Goal: Use online tool/utility: Use online tool/utility

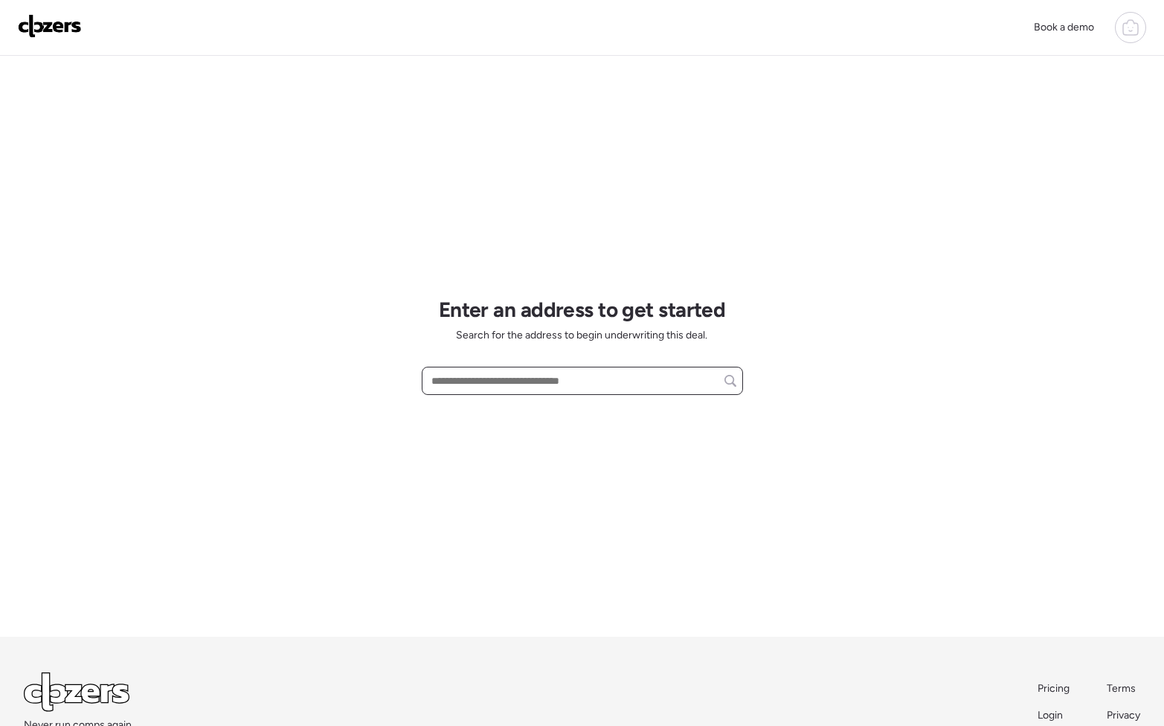
click at [480, 386] on input "text" at bounding box center [582, 380] width 308 height 21
paste input "**********"
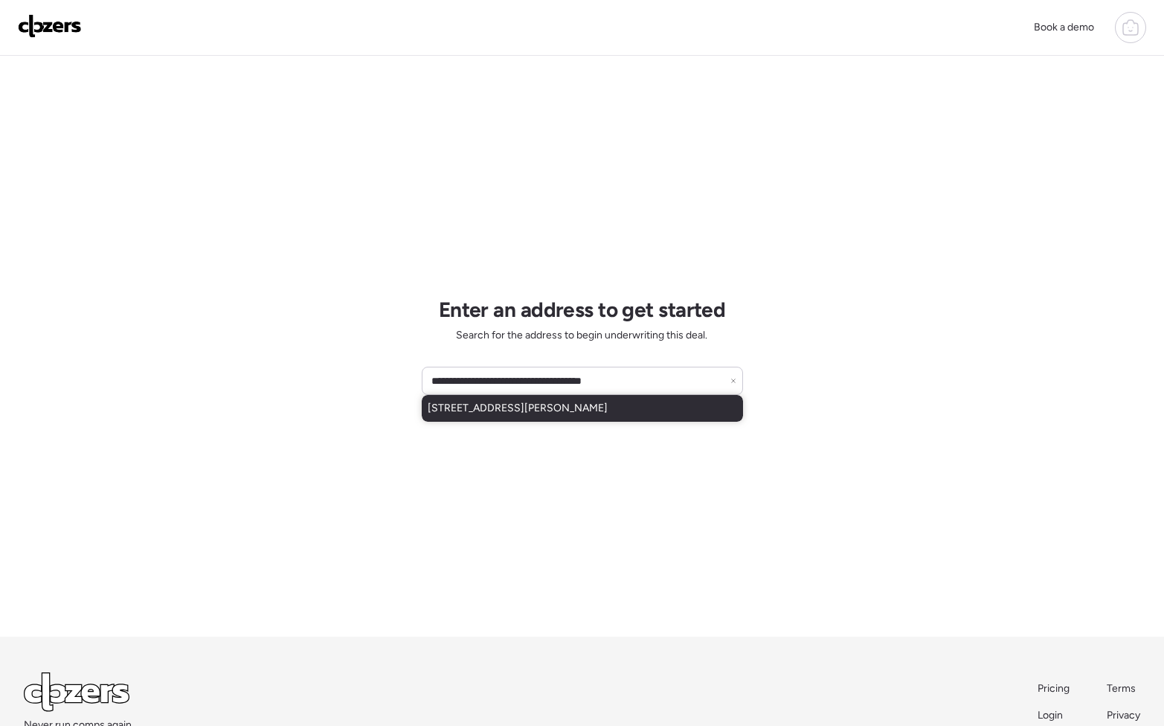
click at [564, 401] on span "[STREET_ADDRESS][PERSON_NAME]" at bounding box center [518, 408] width 180 height 15
type input "**********"
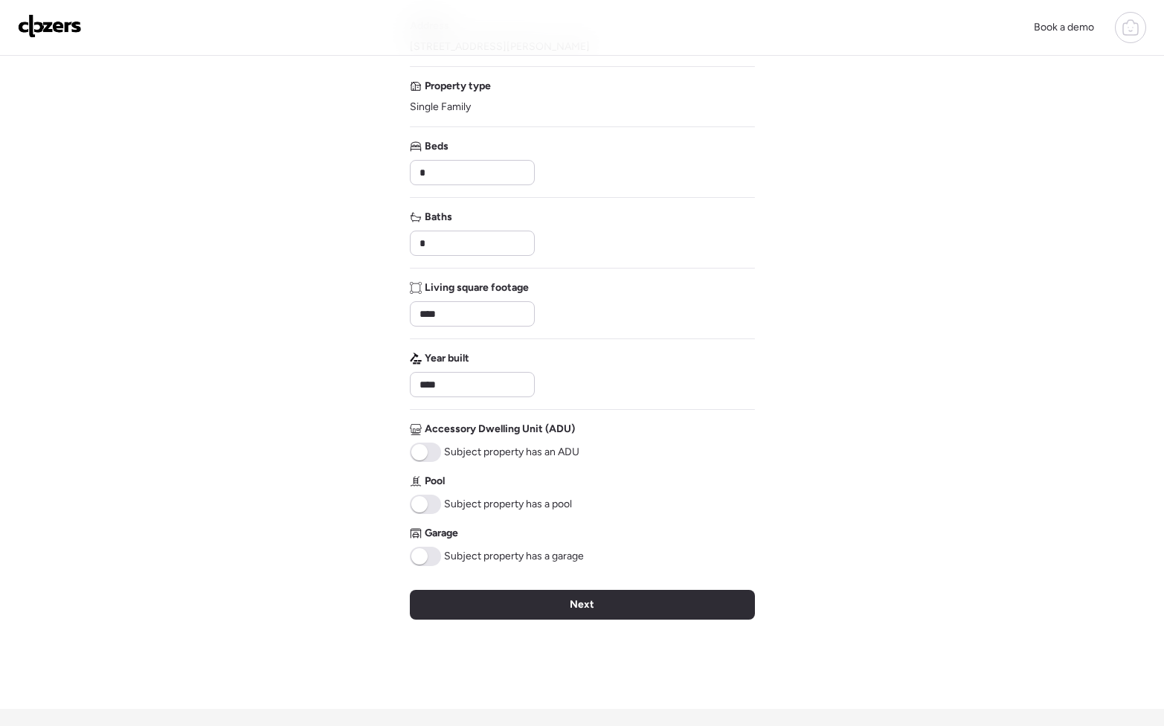
scroll to position [128, 0]
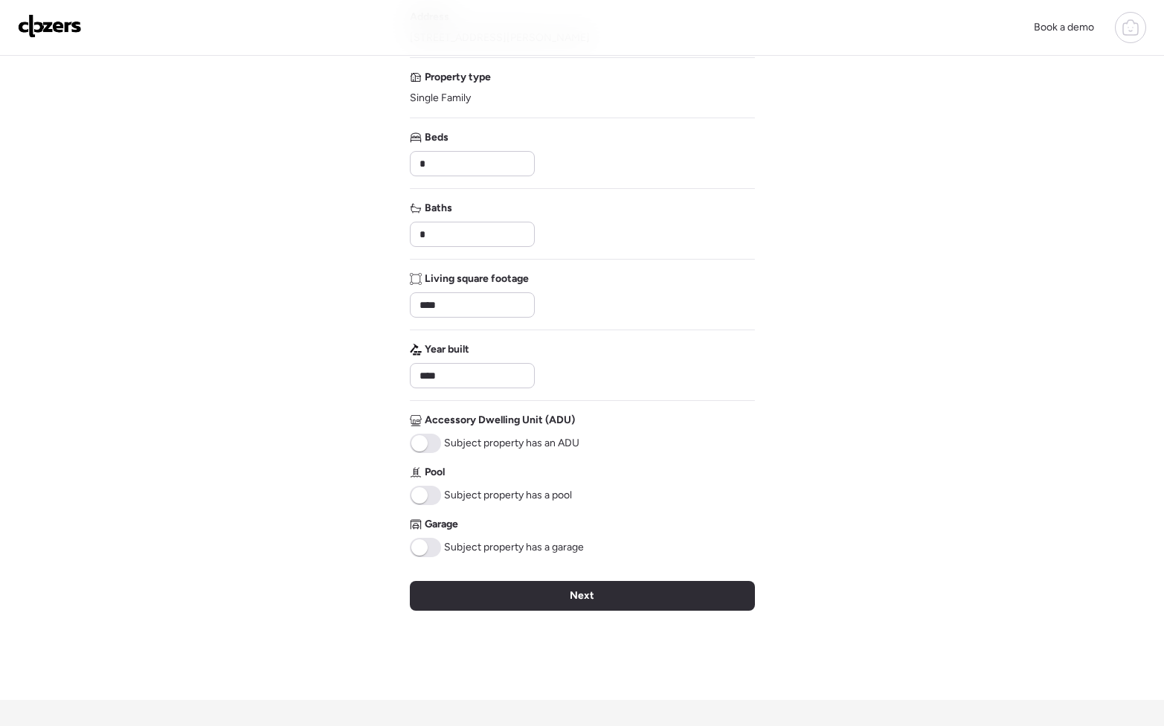
click at [699, 575] on div "Verify basic info Please verify that our data for this property is correct. Add…" at bounding box center [582, 314] width 345 height 772
click at [678, 579] on div "Verify basic info Please verify that our data for this property is correct. Add…" at bounding box center [582, 314] width 345 height 772
click at [683, 590] on div "Next" at bounding box center [582, 596] width 345 height 30
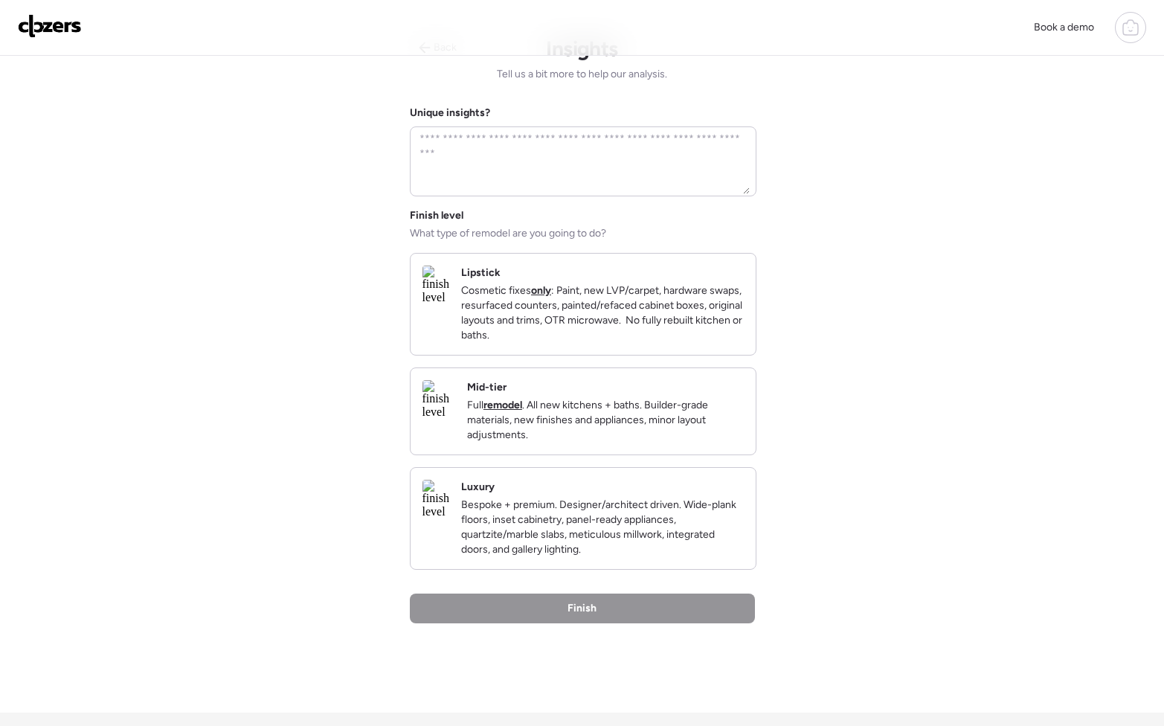
scroll to position [36, 0]
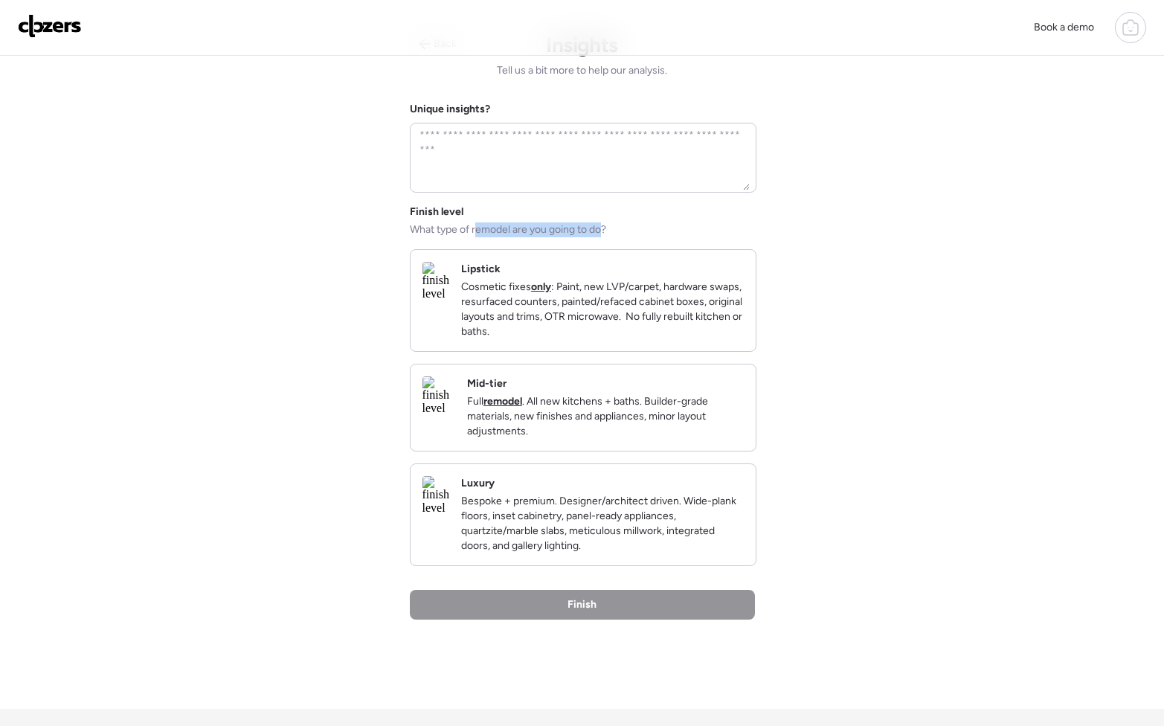
drag, startPoint x: 476, startPoint y: 225, endPoint x: 607, endPoint y: 235, distance: 132.0
click at [606, 235] on span "What type of remodel are you going to do?" at bounding box center [508, 229] width 196 height 15
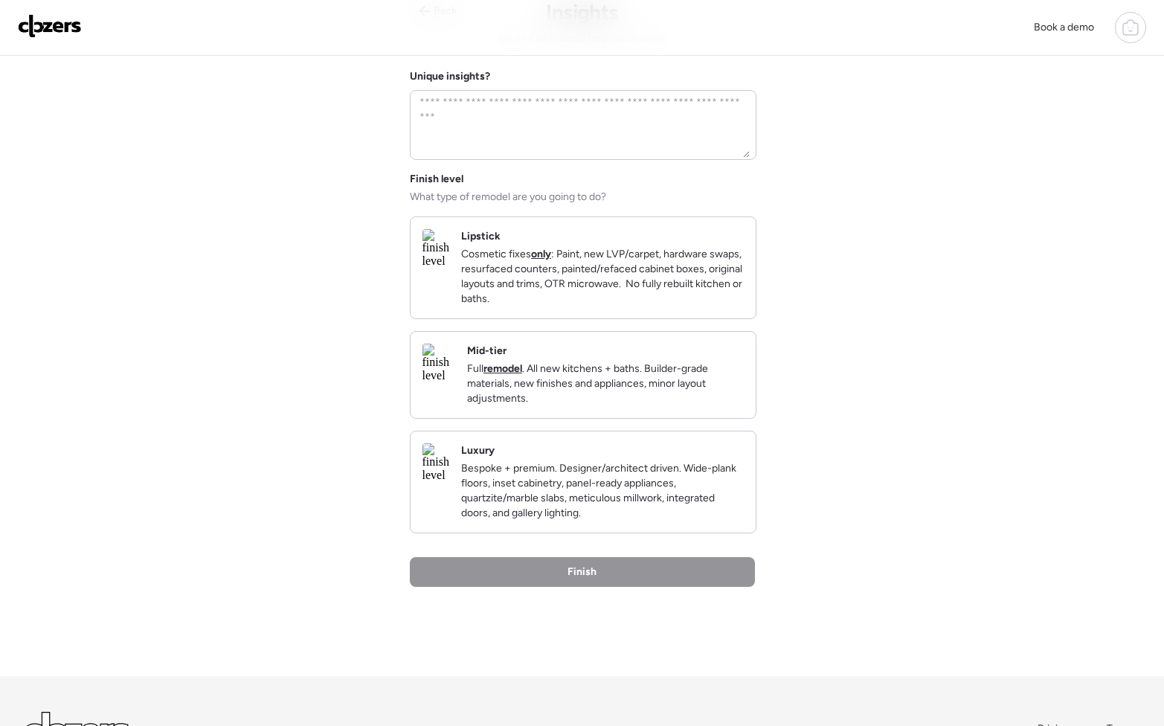
scroll to position [66, 0]
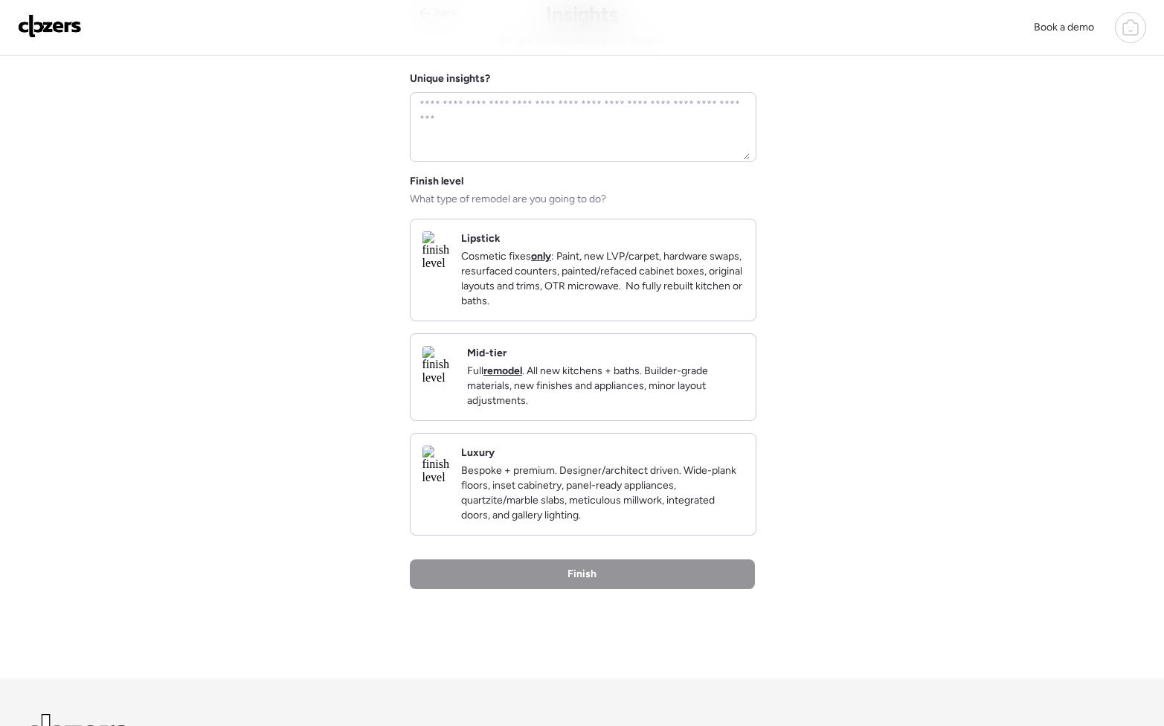
click at [720, 396] on p "Full remodel . All new kitchens + baths. Builder-grade materials, new finishes …" at bounding box center [605, 386] width 277 height 45
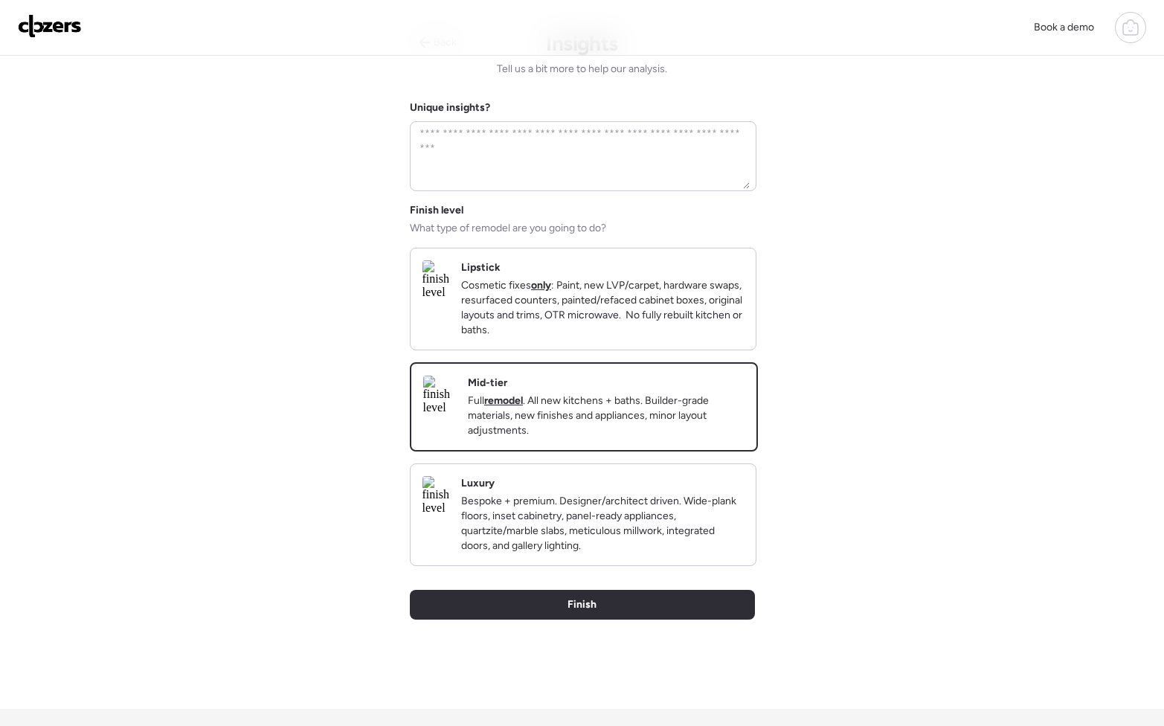
scroll to position [38, 0]
click at [709, 322] on p "Cosmetic fixes only : Paint, new LVP/carpet, hardware swaps, resurfaced counter…" at bounding box center [602, 306] width 283 height 59
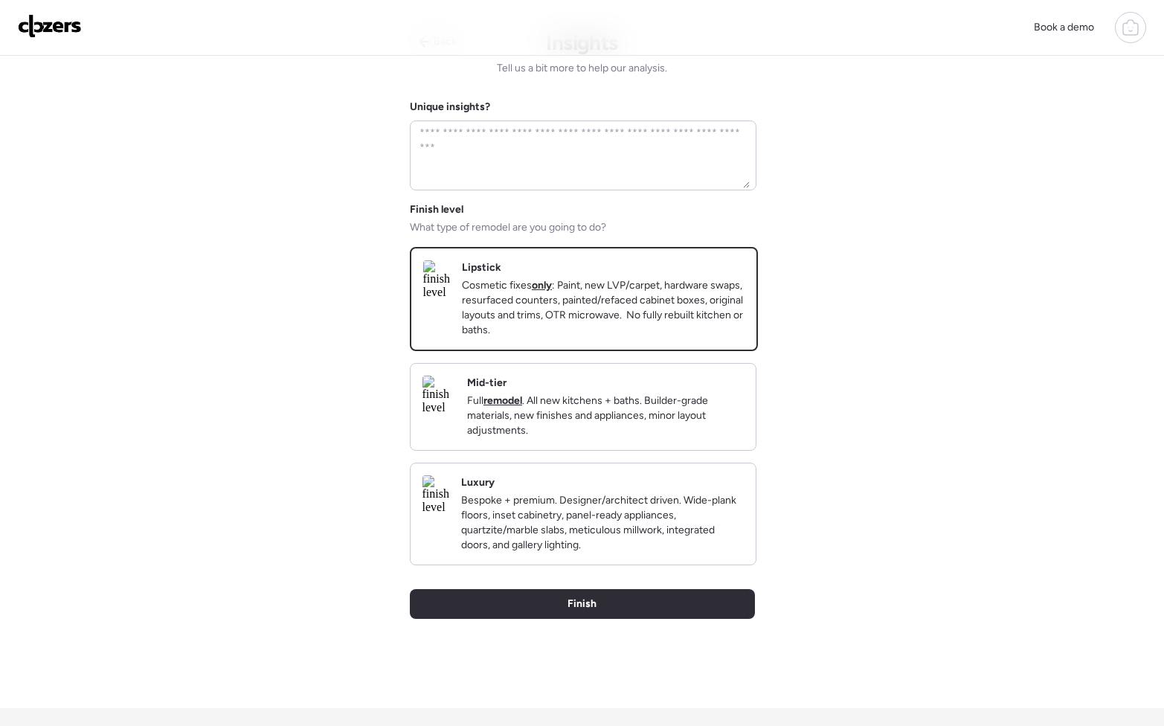
click at [686, 418] on p "Full remodel . All new kitchens + baths. Builder-grade materials, new finishes …" at bounding box center [605, 415] width 277 height 45
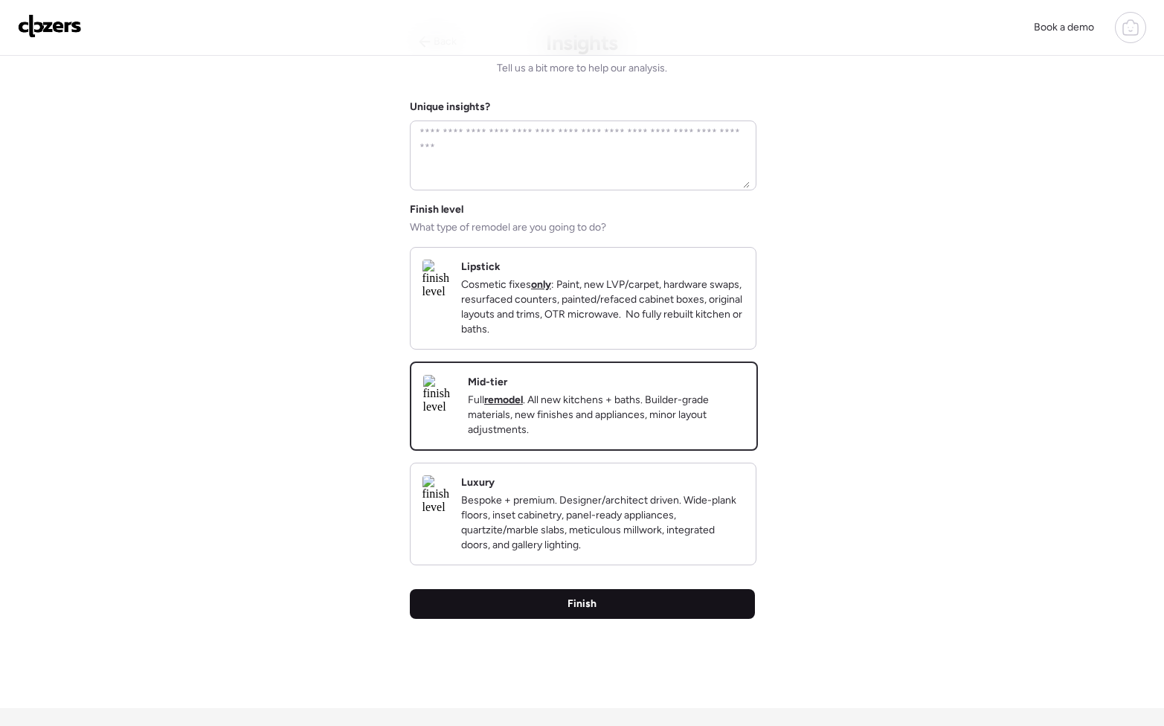
click at [662, 613] on div "Finish" at bounding box center [582, 604] width 345 height 30
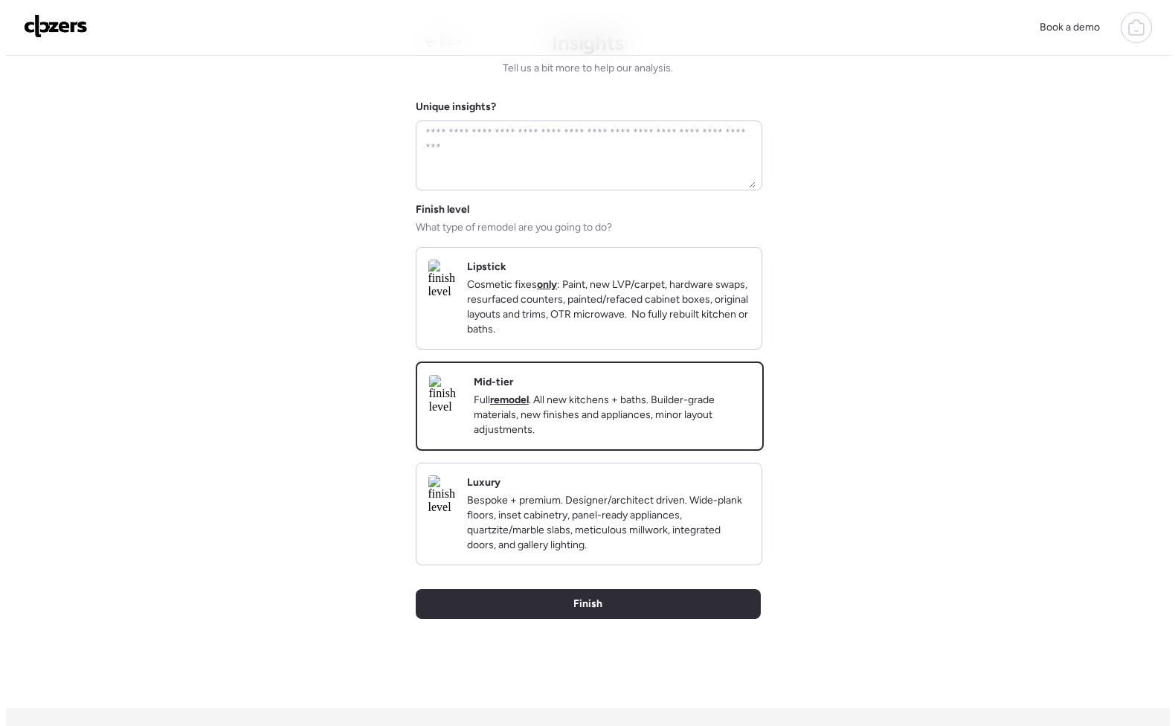
scroll to position [0, 0]
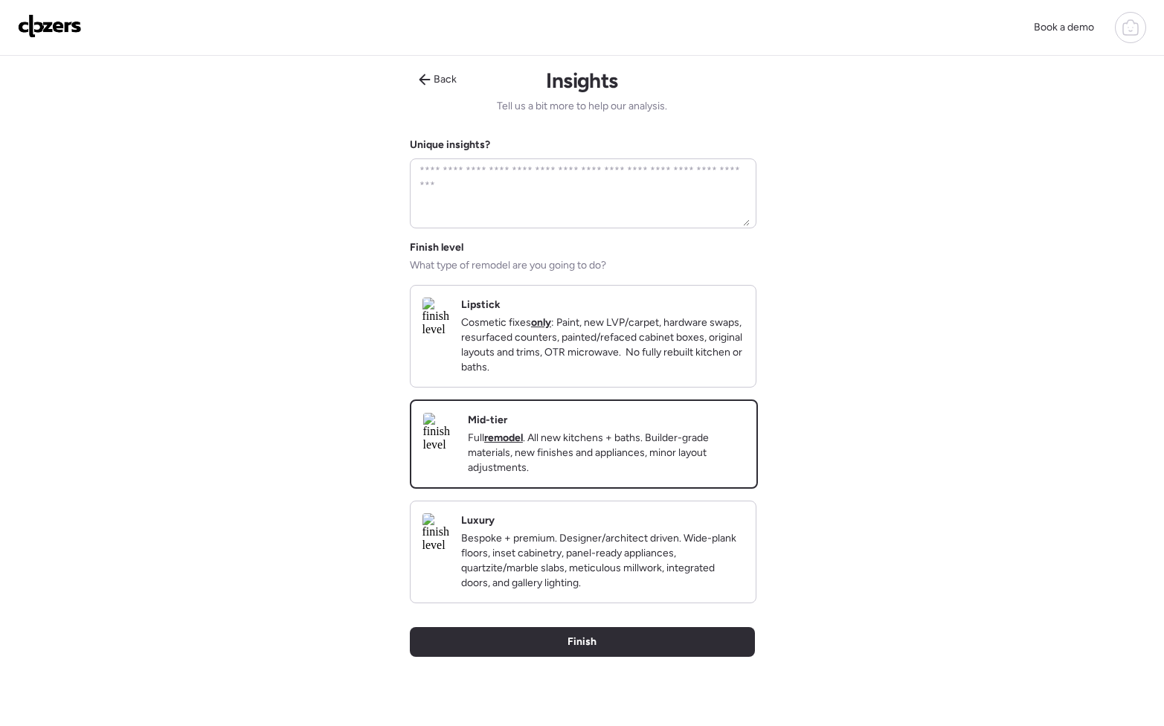
click at [617, 627] on div "Back Insights Tell us a bit more to help our analysis. Unique insights? Finish …" at bounding box center [582, 401] width 345 height 690
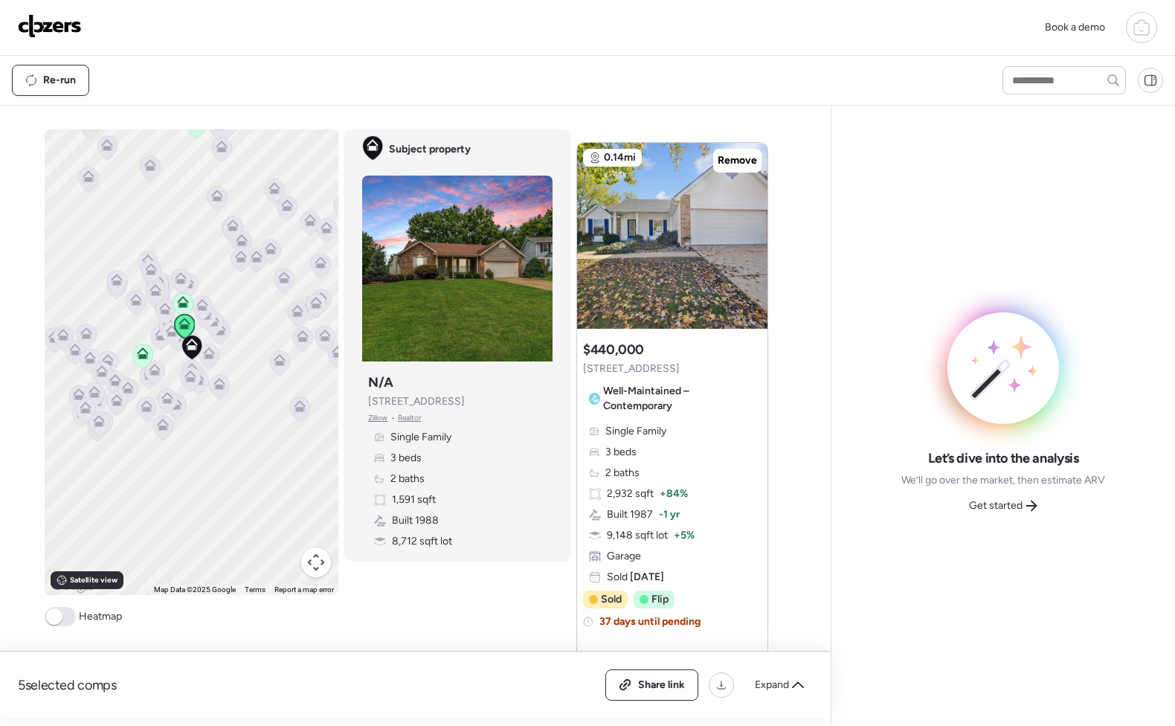
scroll to position [2731, 0]
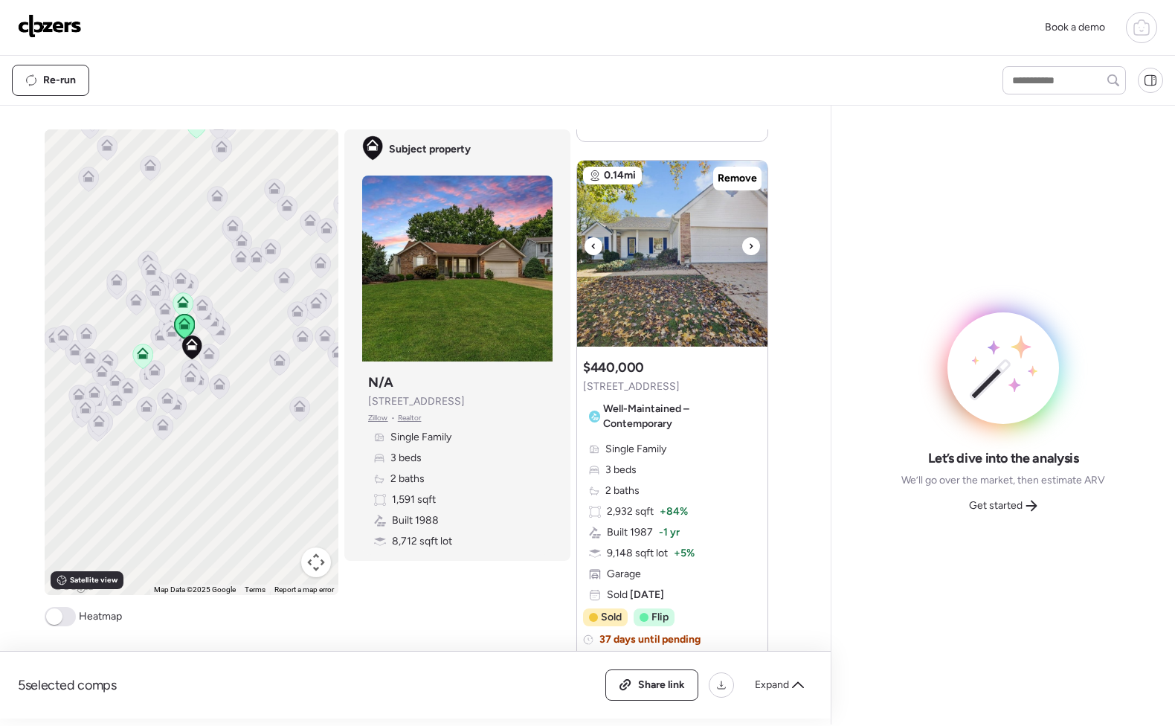
click at [748, 255] on icon at bounding box center [751, 246] width 6 height 18
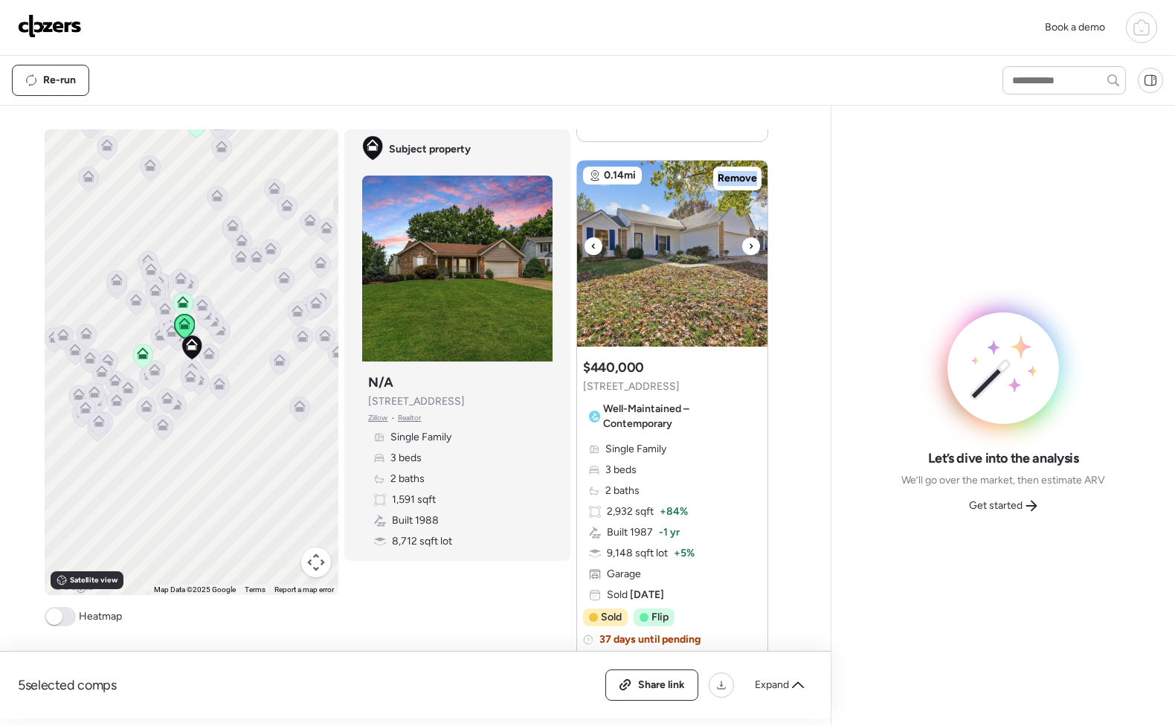
click at [748, 255] on icon at bounding box center [751, 246] width 6 height 18
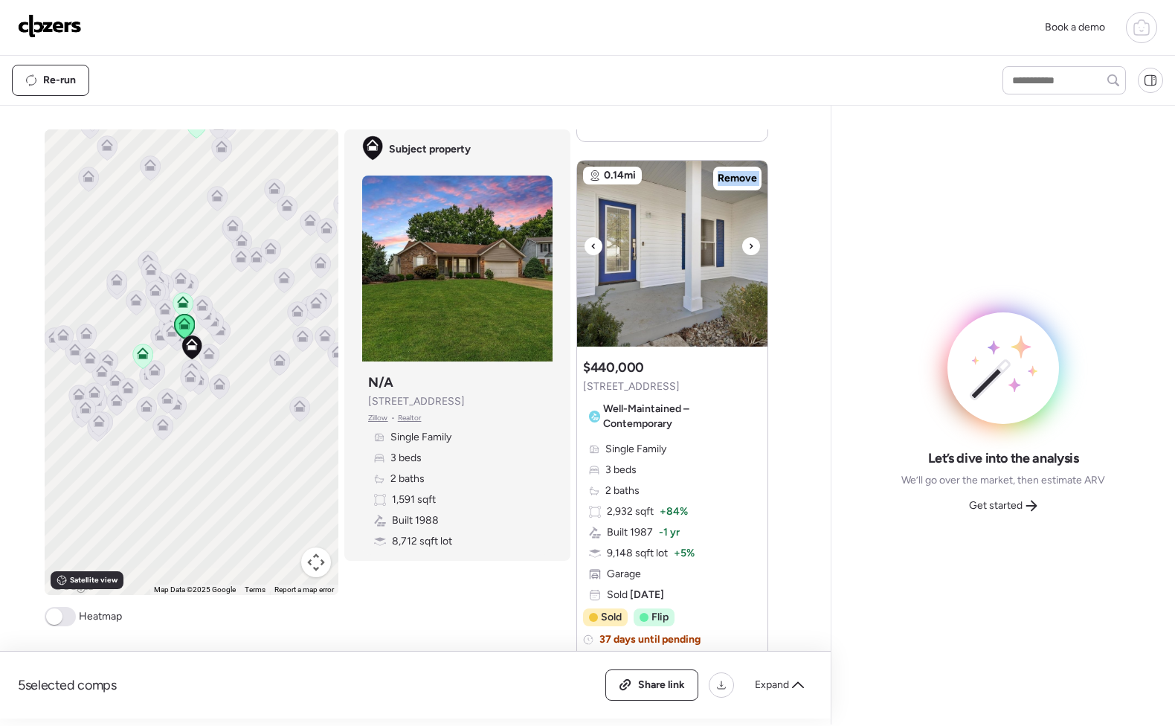
click at [748, 255] on icon at bounding box center [751, 246] width 6 height 18
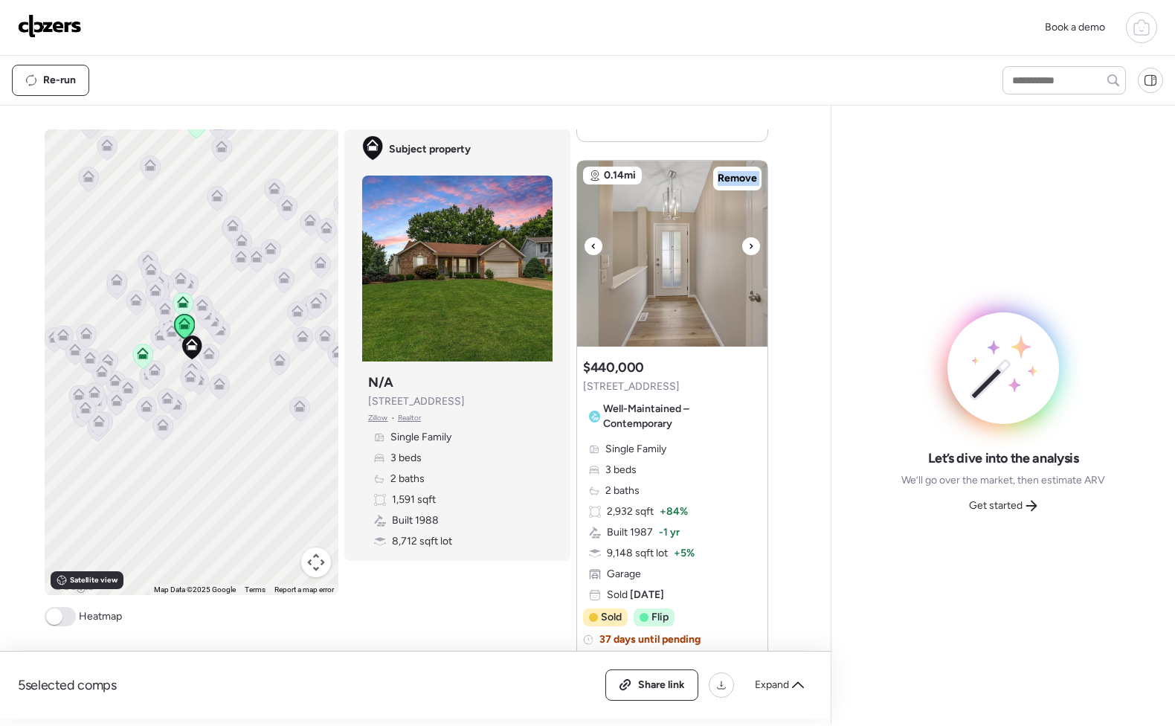
click at [748, 255] on icon at bounding box center [751, 246] width 6 height 18
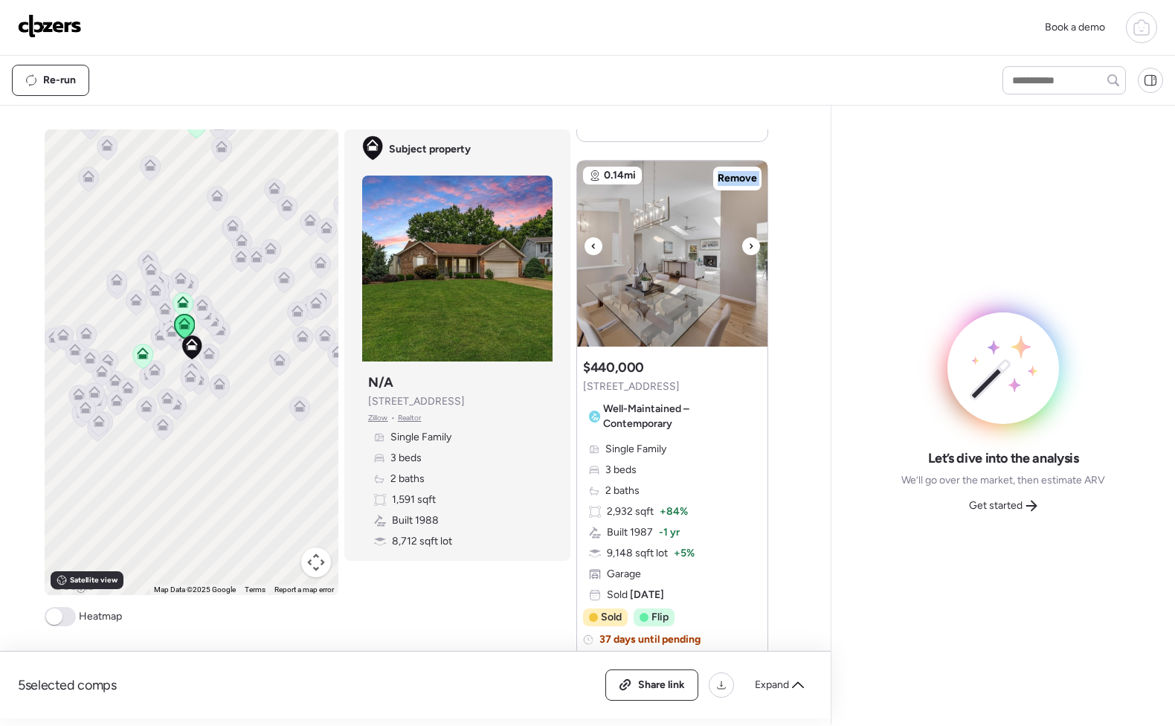
click at [748, 255] on icon at bounding box center [751, 246] width 6 height 18
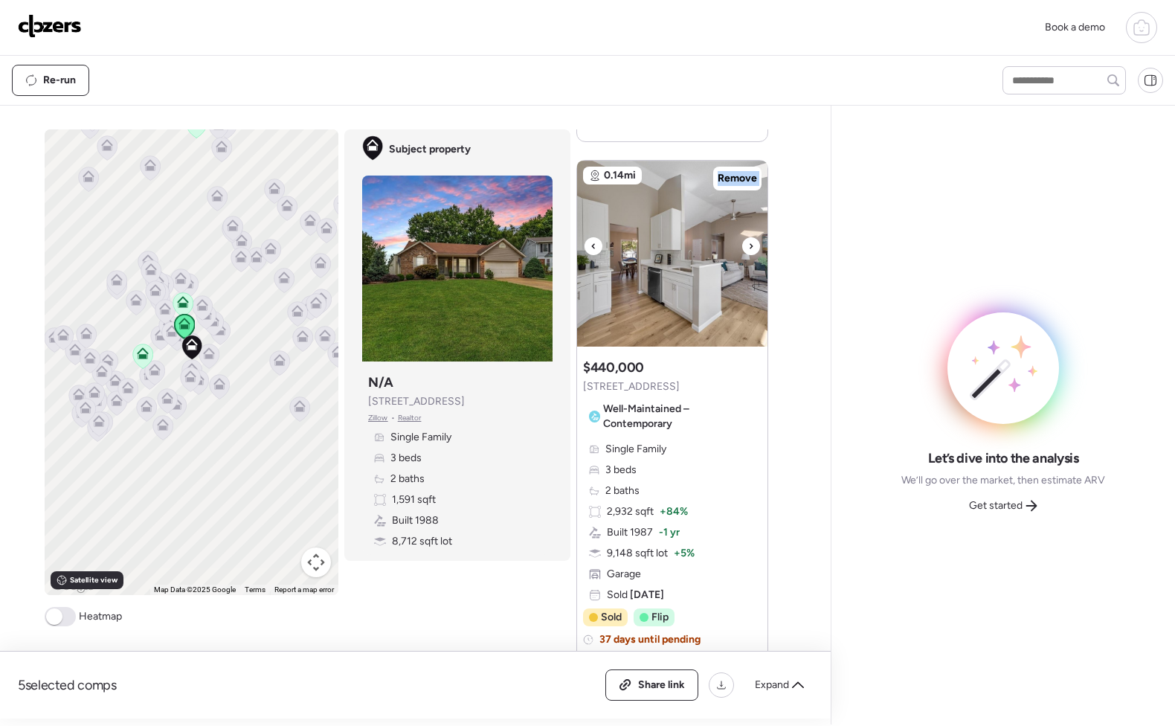
click at [748, 255] on icon at bounding box center [751, 246] width 6 height 18
